Goal: Task Accomplishment & Management: Complete application form

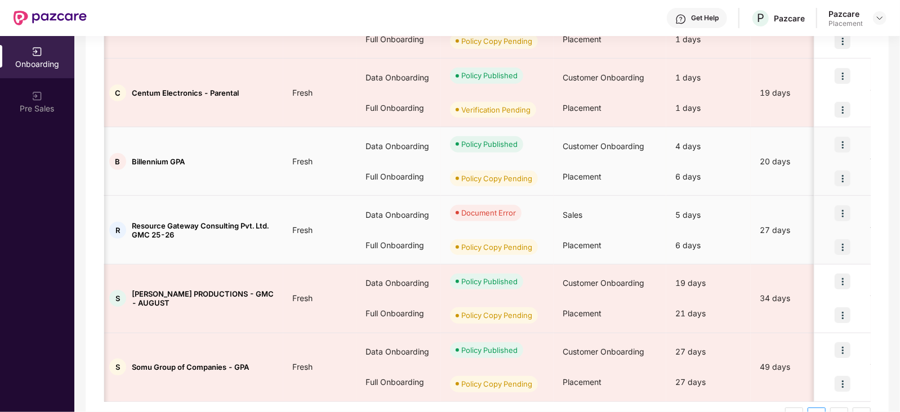
scroll to position [530, 0]
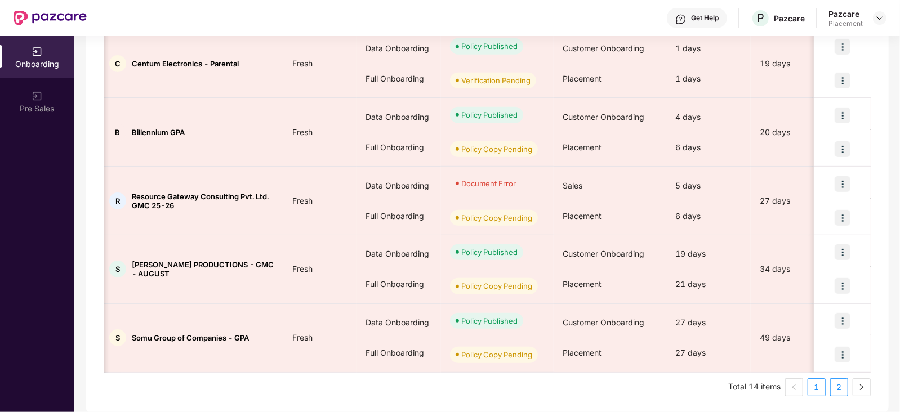
click at [834, 386] on link "2" at bounding box center [838, 387] width 17 height 17
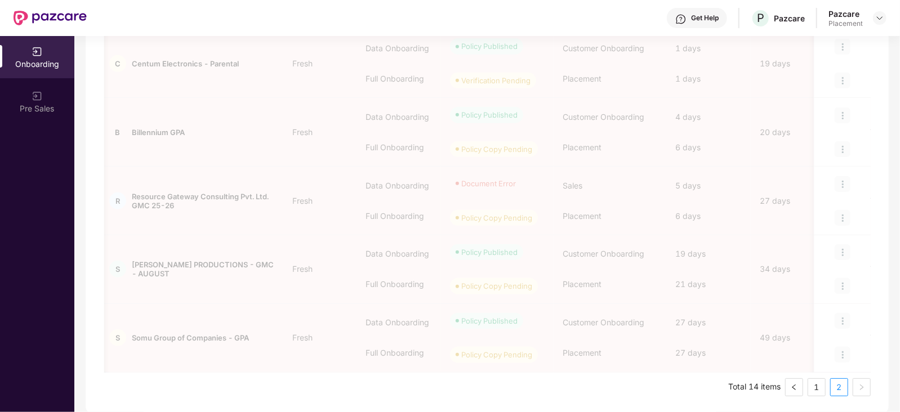
scroll to position [119, 0]
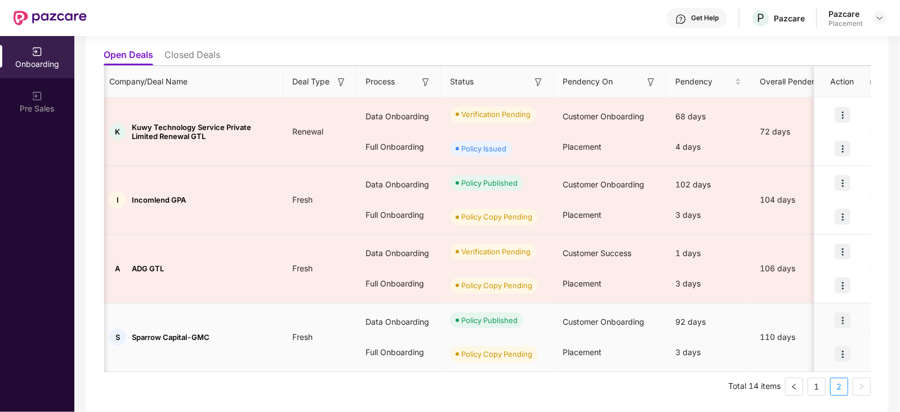
click at [839, 352] on img at bounding box center [842, 354] width 16 height 16
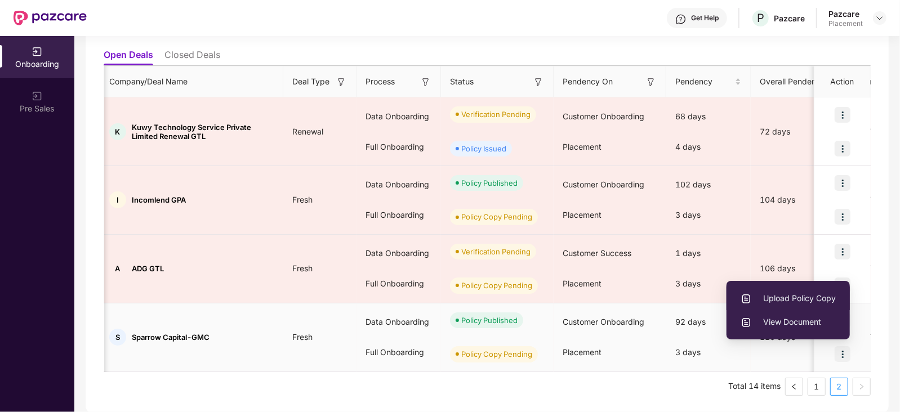
click at [793, 301] on span "Upload Policy Copy" at bounding box center [787, 298] width 95 height 12
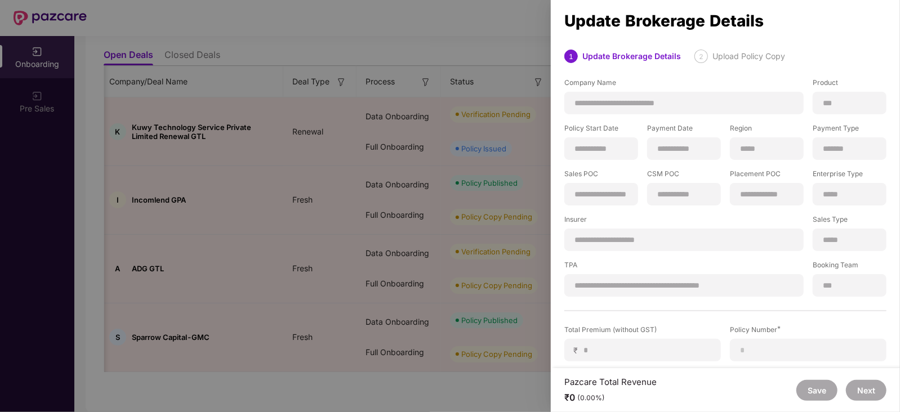
scroll to position [138, 0]
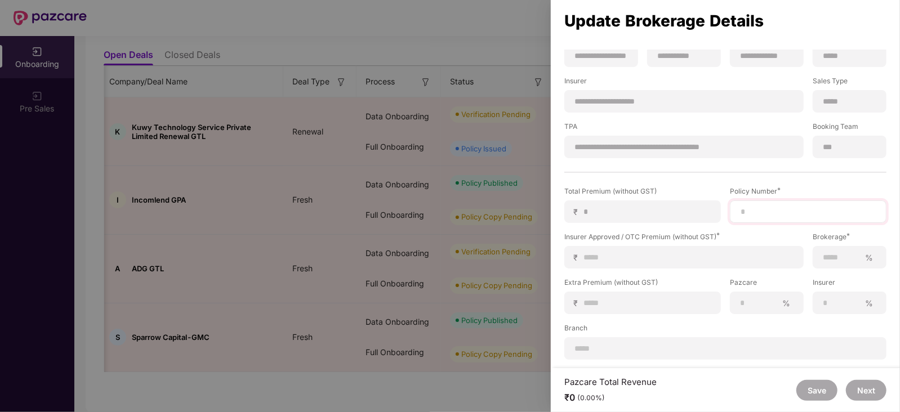
drag, startPoint x: 764, startPoint y: 204, endPoint x: 764, endPoint y: 211, distance: 7.3
click at [764, 211] on div at bounding box center [808, 211] width 156 height 23
click at [764, 211] on input at bounding box center [807, 212] width 137 height 12
paste input "**********"
type input "**********"
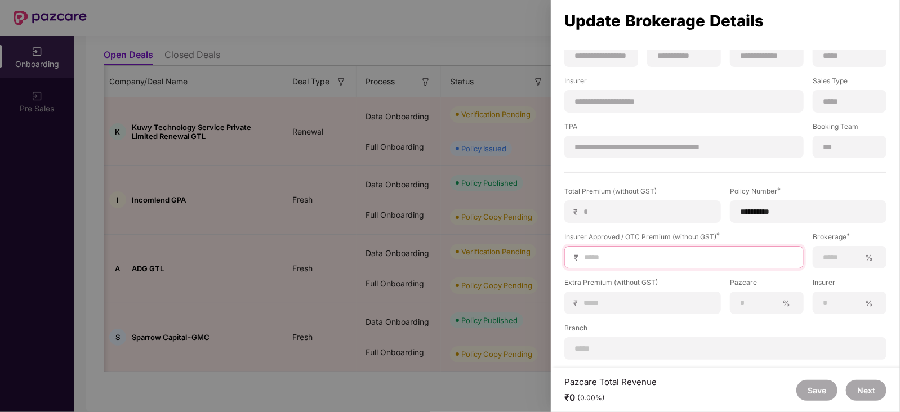
click at [754, 258] on input at bounding box center [688, 258] width 211 height 12
type input "*"
type input "**"
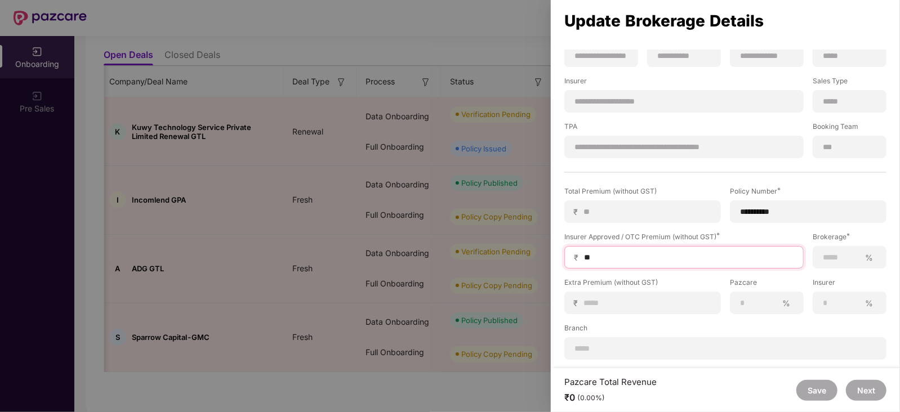
type input "***"
type input "****"
type input "*****"
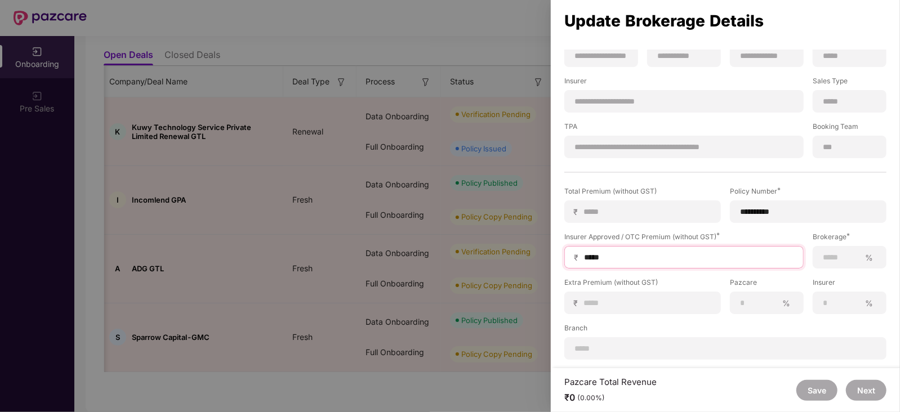
type input "*****"
click at [826, 260] on input at bounding box center [841, 258] width 38 height 12
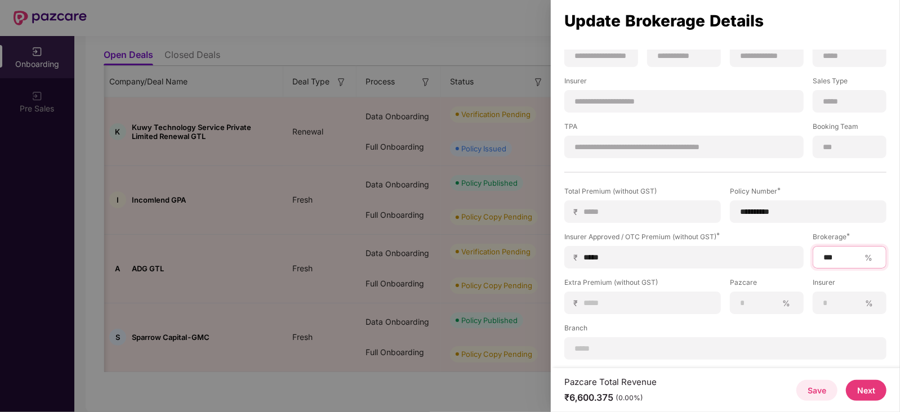
type input "***"
click at [864, 387] on button "Next" at bounding box center [866, 390] width 41 height 21
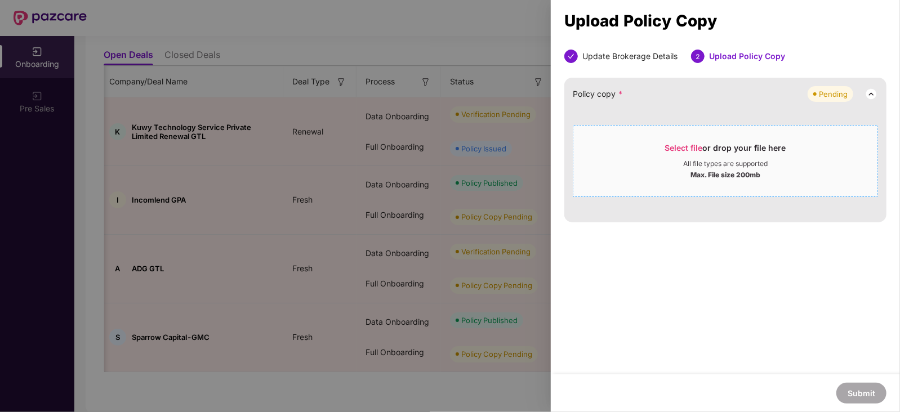
click at [677, 150] on span "Select file" at bounding box center [684, 148] width 38 height 10
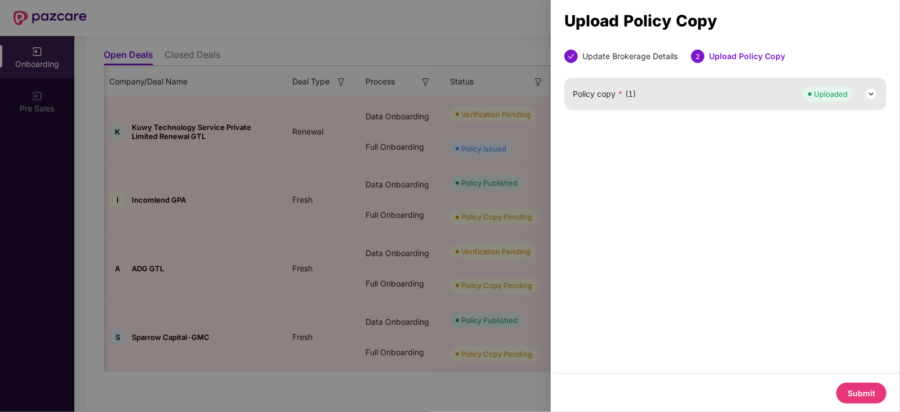
click at [869, 387] on button "Submit" at bounding box center [861, 393] width 50 height 21
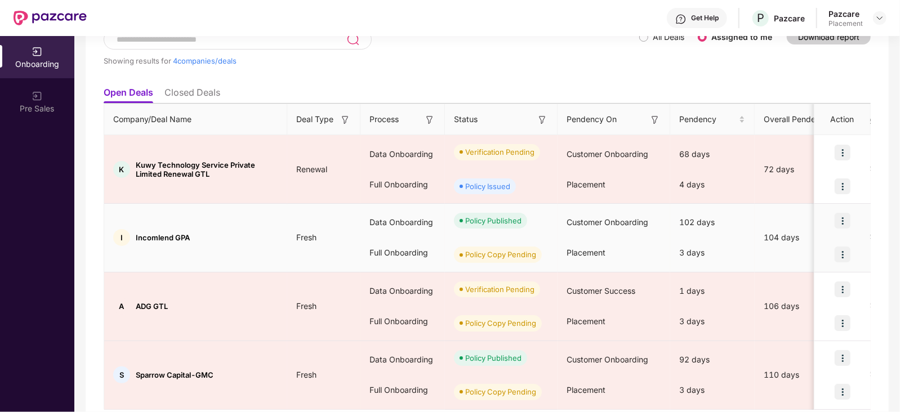
scroll to position [77, 0]
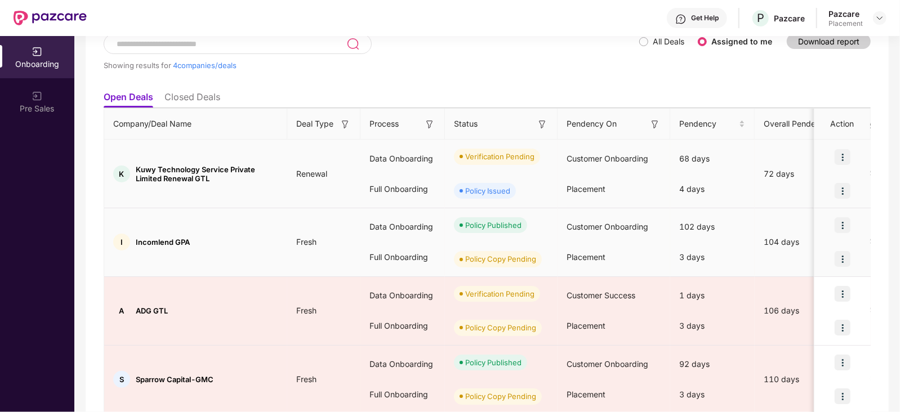
click at [332, 170] on span "Renewal" at bounding box center [311, 174] width 49 height 10
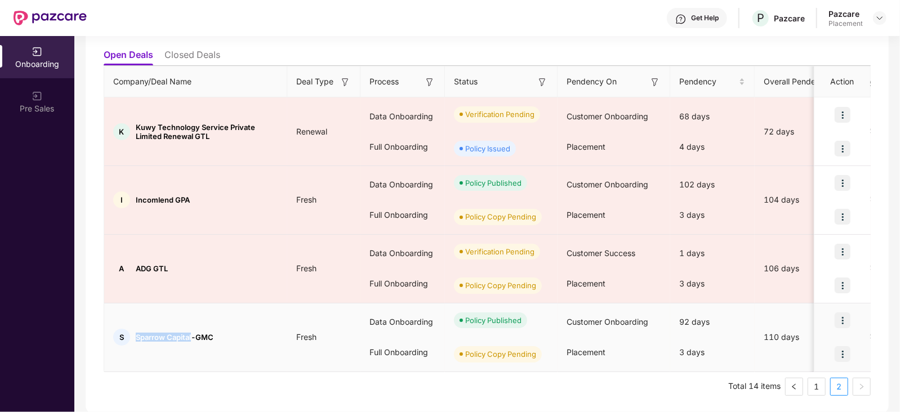
drag, startPoint x: 137, startPoint y: 337, endPoint x: 194, endPoint y: 330, distance: 57.2
click at [194, 330] on div "S Sparrow Capital-GMC" at bounding box center [195, 337] width 183 height 17
copy span "Sparrow Capital"
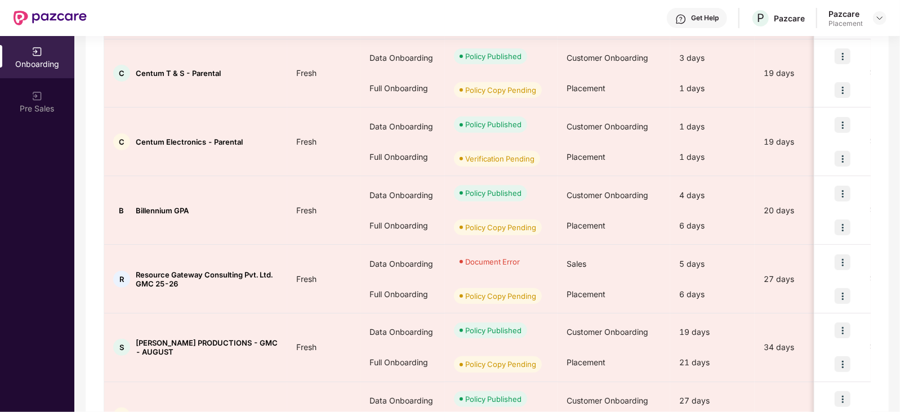
scroll to position [530, 0]
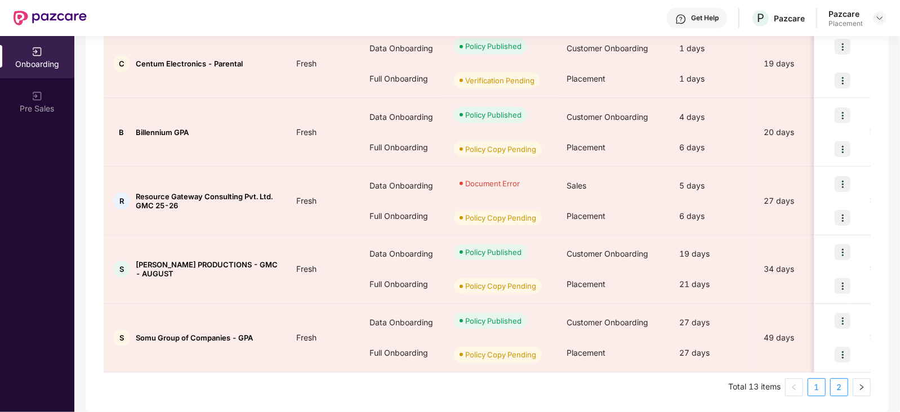
click at [841, 392] on link "2" at bounding box center [838, 387] width 17 height 17
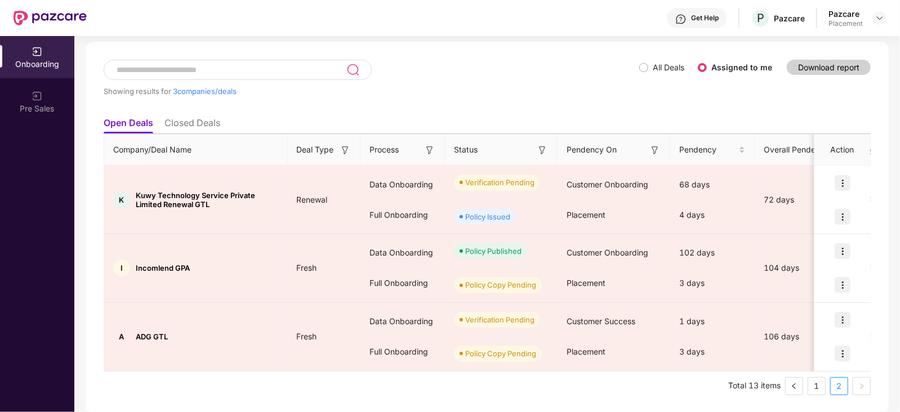
scroll to position [51, 0]
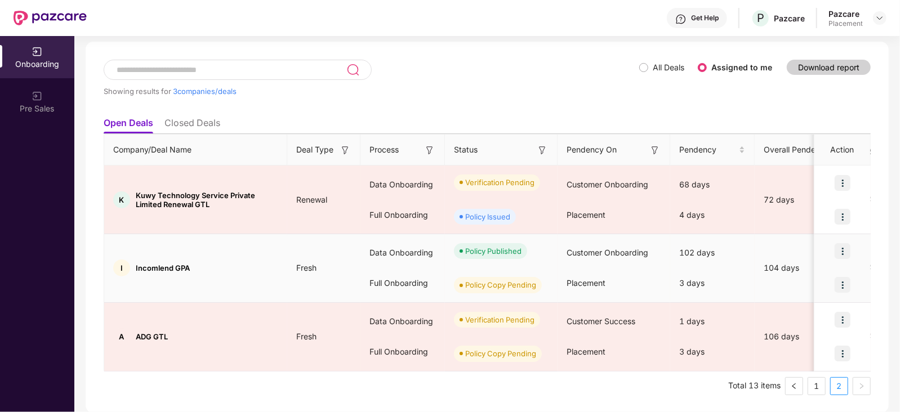
click at [136, 266] on span "Incomlend GPA" at bounding box center [163, 267] width 54 height 9
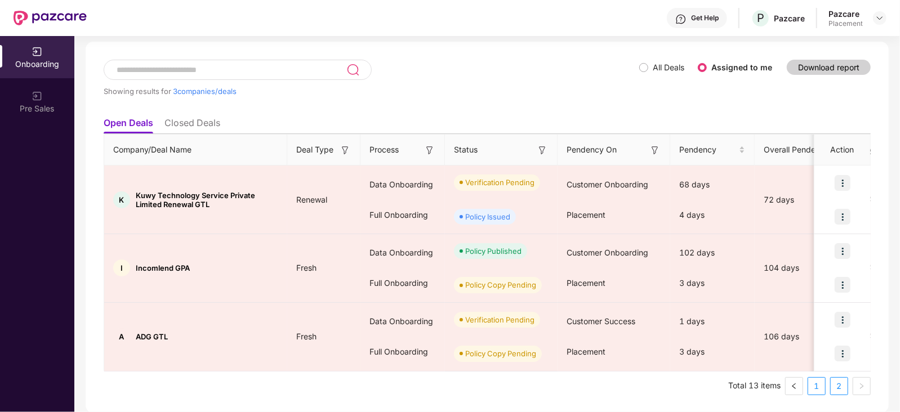
click at [814, 382] on link "1" at bounding box center [816, 386] width 17 height 17
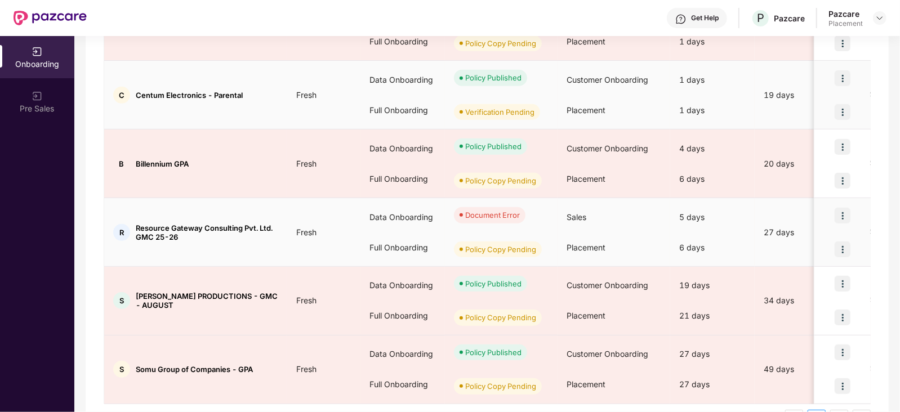
scroll to position [499, 0]
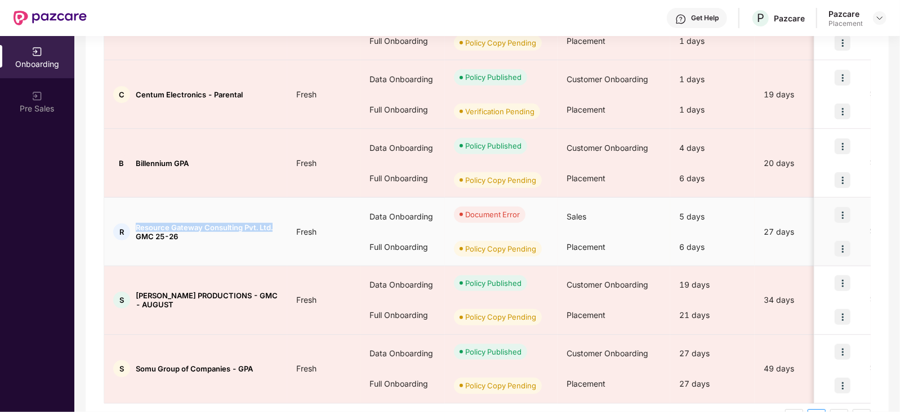
drag, startPoint x: 136, startPoint y: 226, endPoint x: 272, endPoint y: 218, distance: 136.5
click at [272, 218] on td "R Resource Gateway Consulting Pvt. Ltd. GMC 25-26" at bounding box center [195, 232] width 183 height 69
copy span "Resource Gateway Consulting Pvt. Ltd."
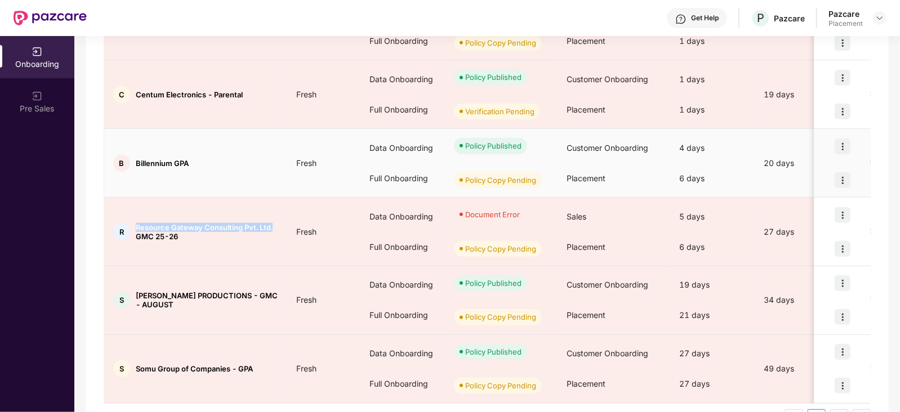
copy span "Resource Gateway Consulting Pvt. Ltd."
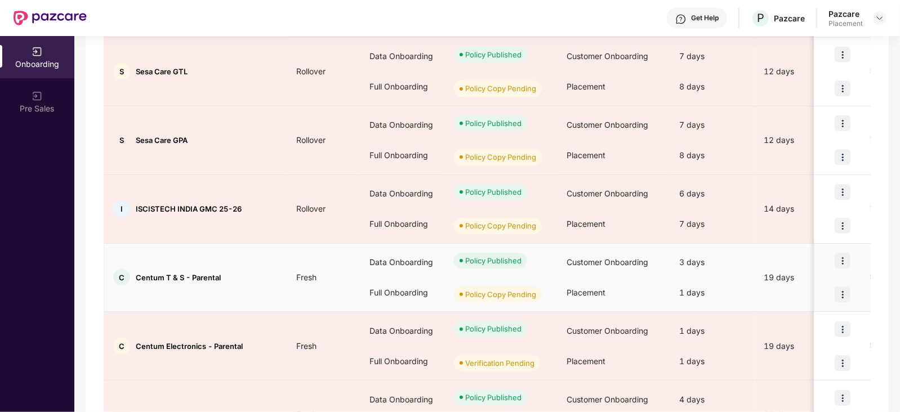
scroll to position [245, 0]
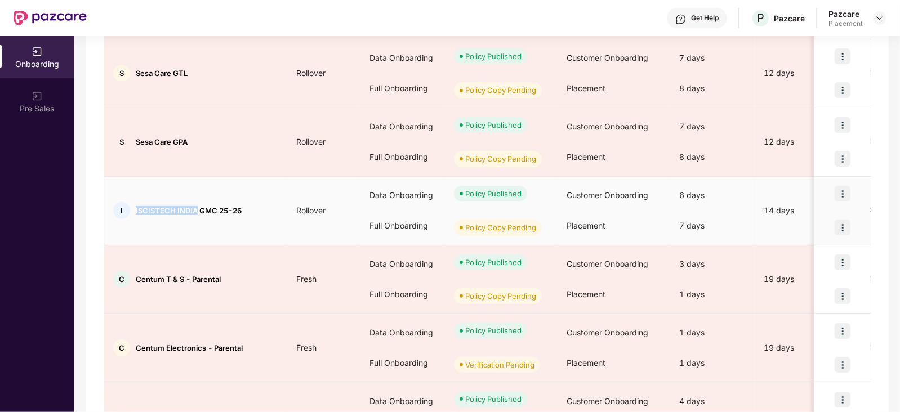
drag, startPoint x: 134, startPoint y: 211, endPoint x: 194, endPoint y: 207, distance: 60.4
click at [194, 207] on div "I ISCISTECH INDIA GMC 25-26" at bounding box center [195, 210] width 183 height 17
copy span "ISCISTECH [GEOGRAPHIC_DATA]"
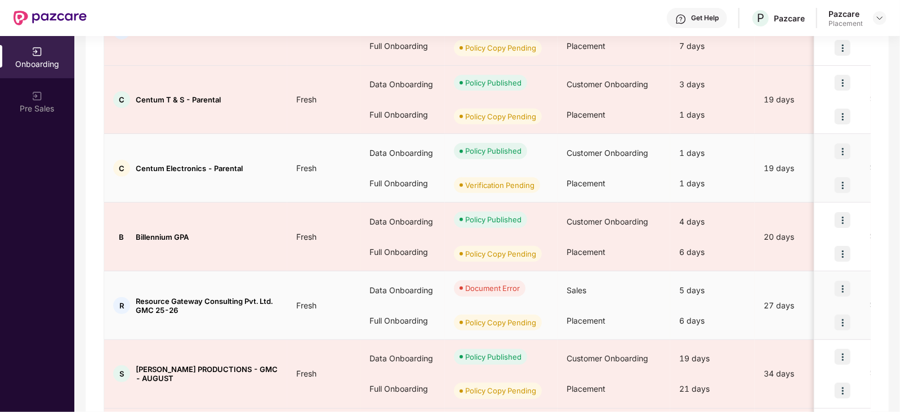
scroll to position [452, 0]
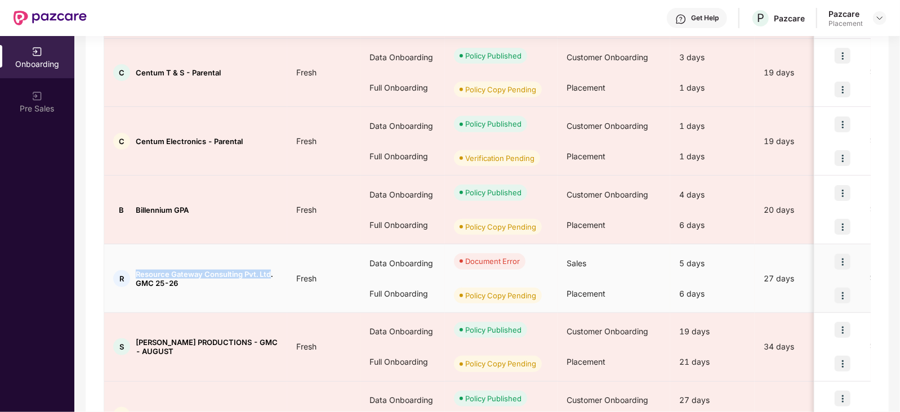
drag, startPoint x: 135, startPoint y: 271, endPoint x: 271, endPoint y: 270, distance: 135.7
click at [271, 270] on span "Resource Gateway Consulting Pvt. Ltd. GMC 25-26" at bounding box center [207, 279] width 142 height 18
copy span "Resource Gateway Consulting Pvt. Ltd"
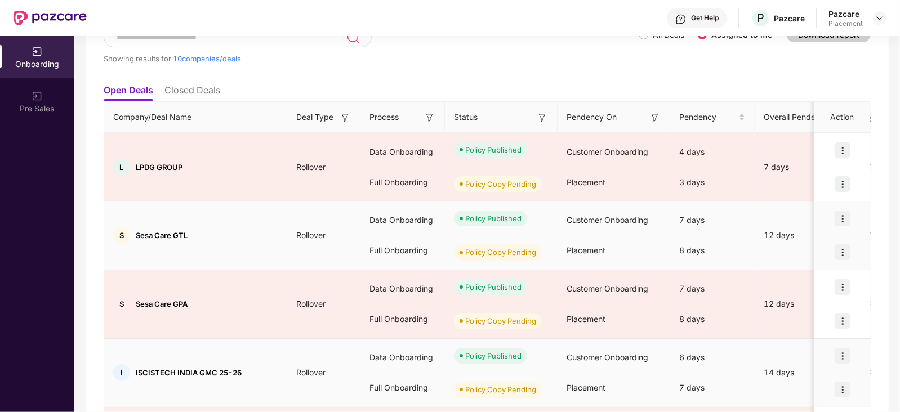
scroll to position [76, 0]
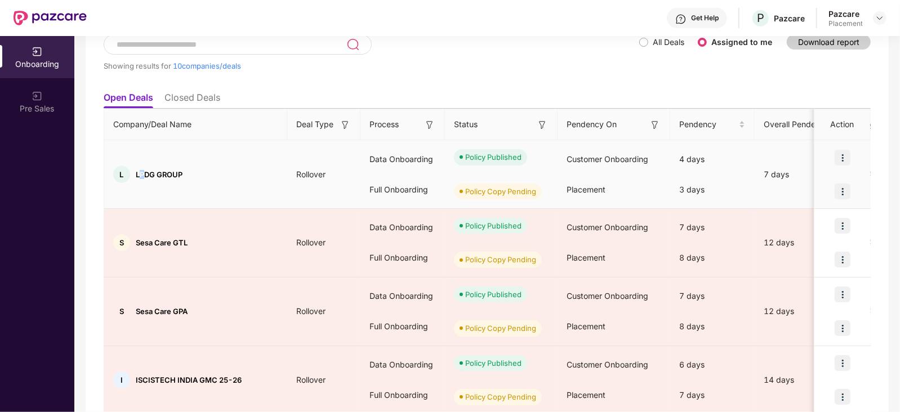
drag, startPoint x: 138, startPoint y: 174, endPoint x: 147, endPoint y: 173, distance: 9.1
click at [147, 173] on span "LPDG GROUP" at bounding box center [159, 174] width 47 height 9
drag, startPoint x: 137, startPoint y: 175, endPoint x: 191, endPoint y: 166, distance: 55.4
click at [191, 166] on div "L LPDG GROUP" at bounding box center [195, 174] width 183 height 17
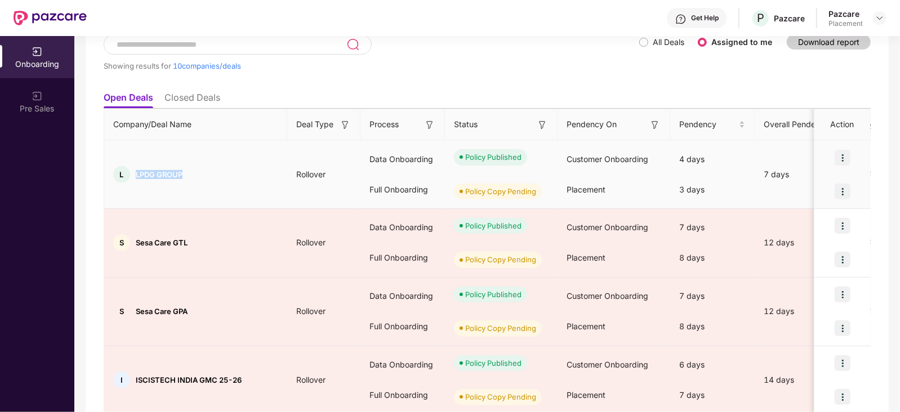
copy span "LPDG GROUP"
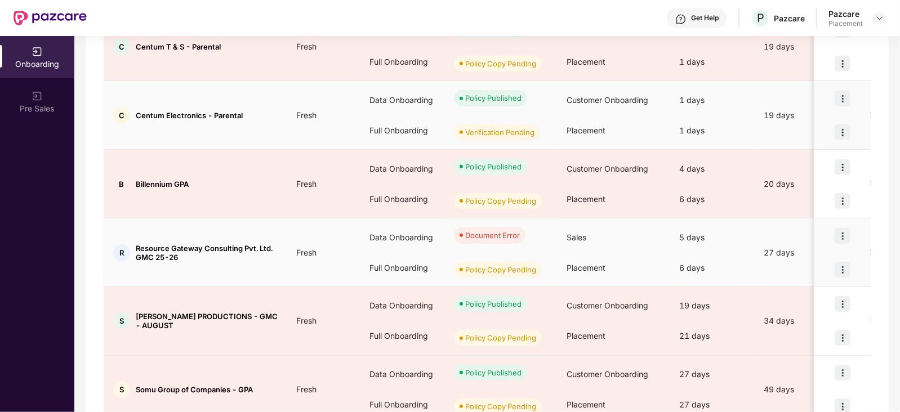
scroll to position [530, 0]
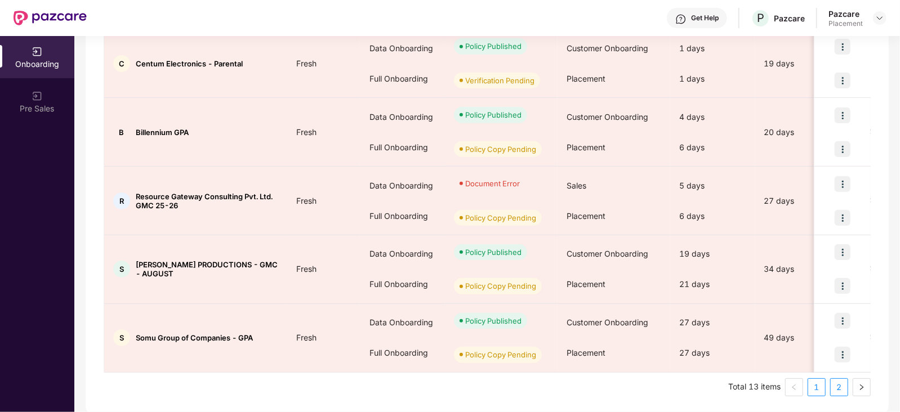
click at [835, 382] on link "2" at bounding box center [838, 387] width 17 height 17
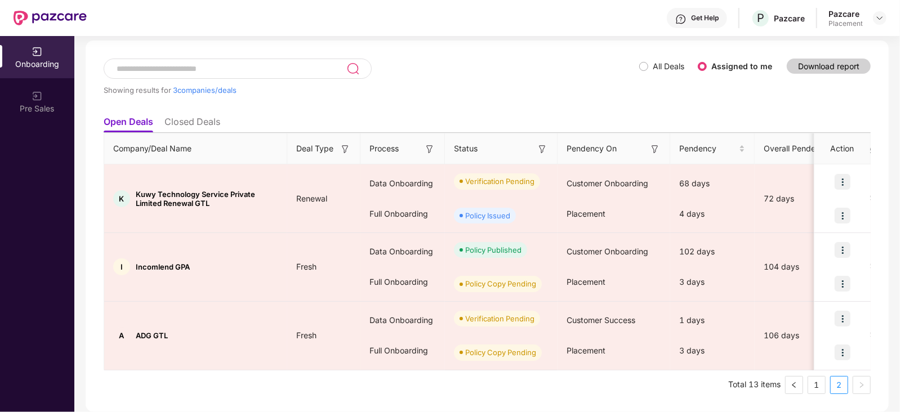
scroll to position [51, 0]
